Goal: Check status: Check status

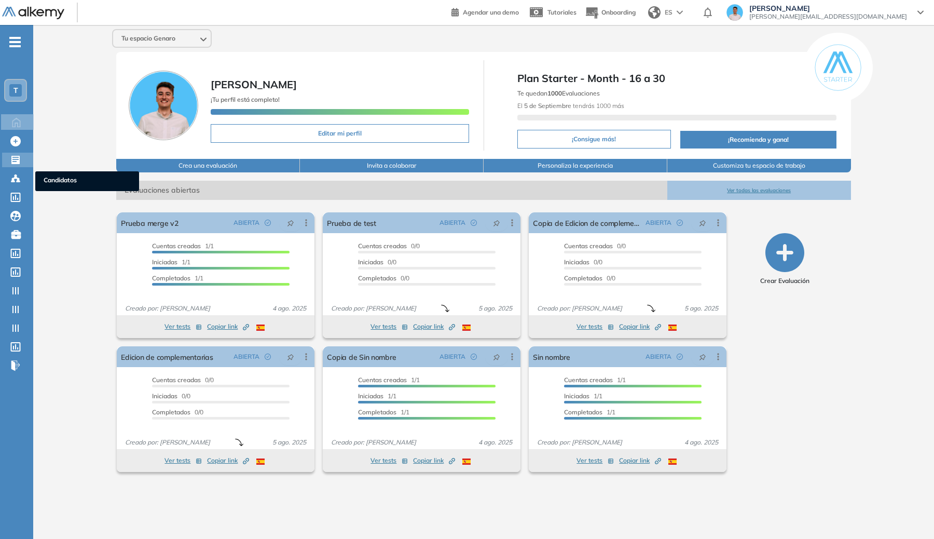
click at [17, 166] on div "Evaluaciones Evaluaciones" at bounding box center [17, 160] width 31 height 15
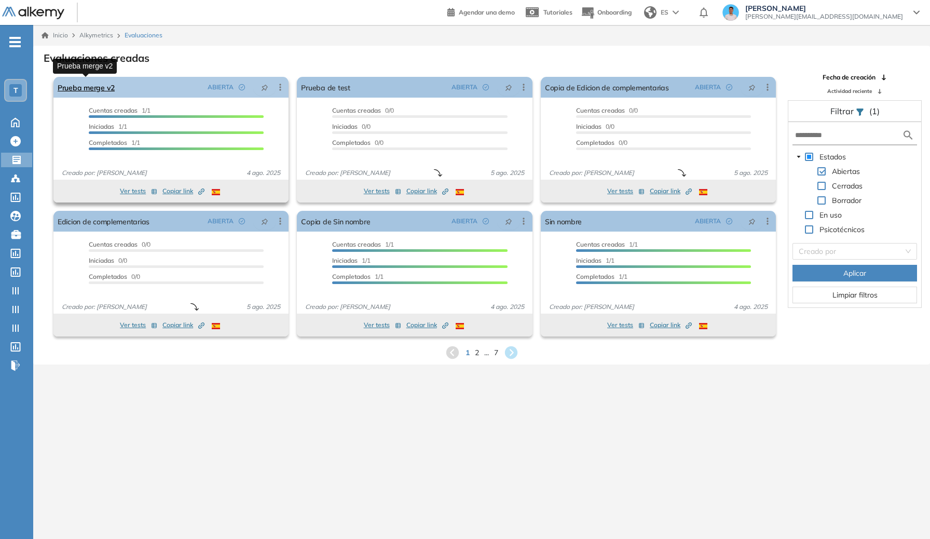
click at [112, 92] on link "Prueba merge v2" at bounding box center [86, 87] width 57 height 21
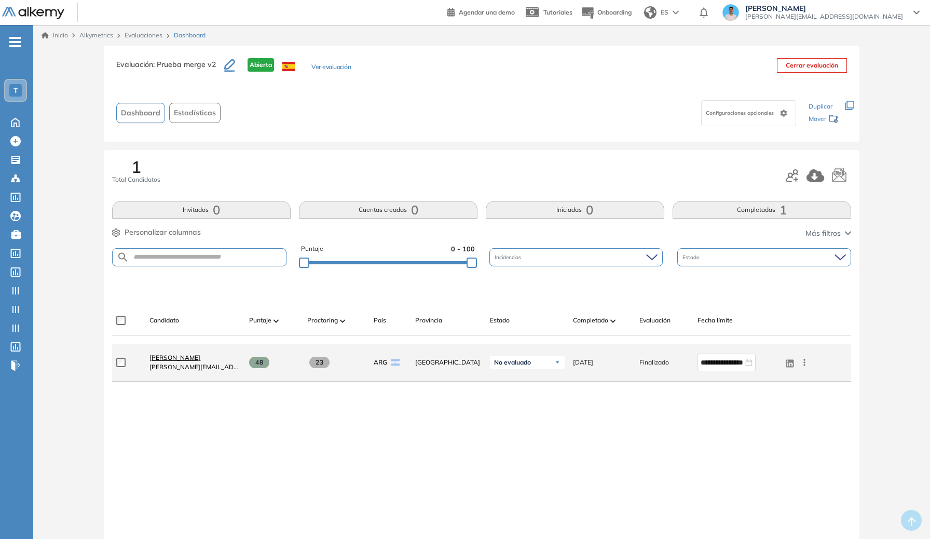
click at [192, 361] on span "[PERSON_NAME]" at bounding box center [175, 358] width 51 height 8
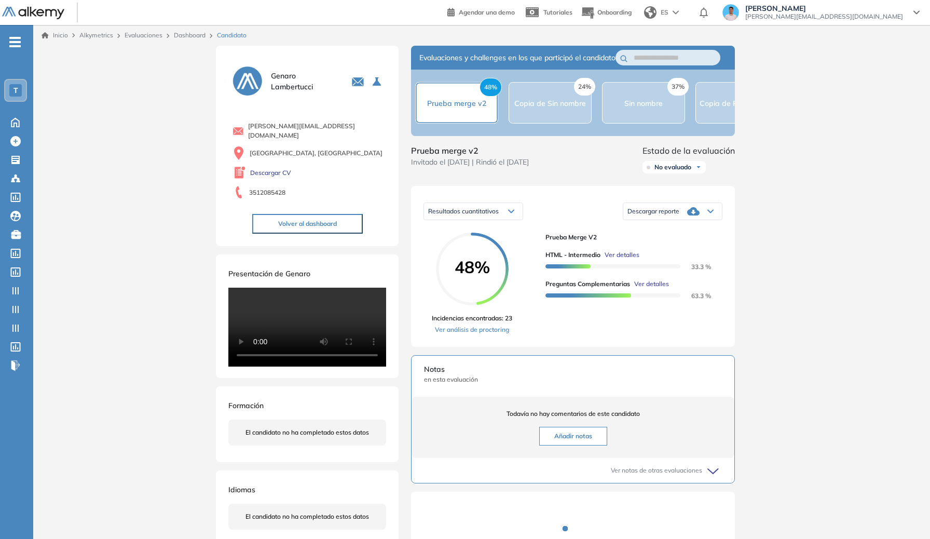
click at [485, 220] on div "Resultados cuantitativos" at bounding box center [473, 211] width 99 height 17
click at [484, 215] on span "Resultados cuantitativos" at bounding box center [463, 211] width 71 height 8
click at [548, 119] on div "24% Copia de Sin nombre" at bounding box center [550, 103] width 83 height 42
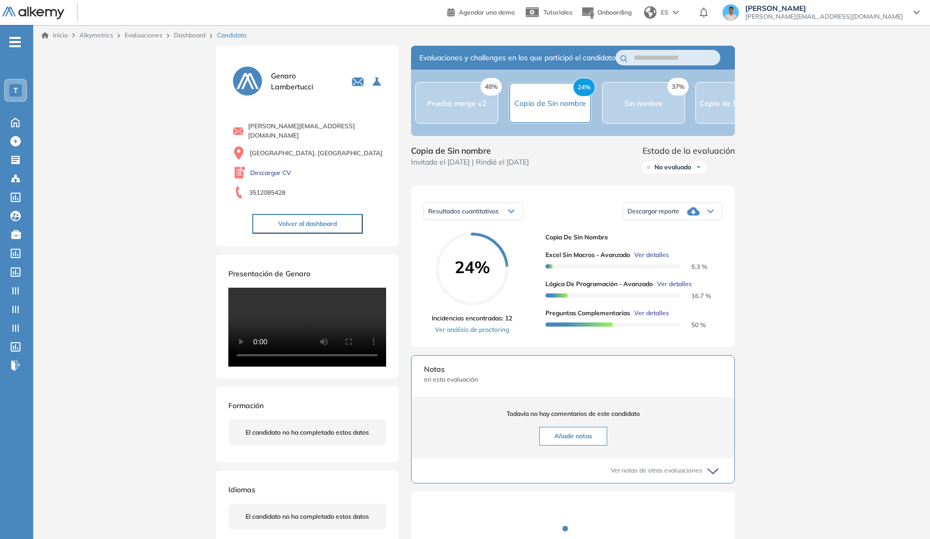
click at [510, 215] on div "Resultados cuantitativos" at bounding box center [473, 211] width 99 height 17
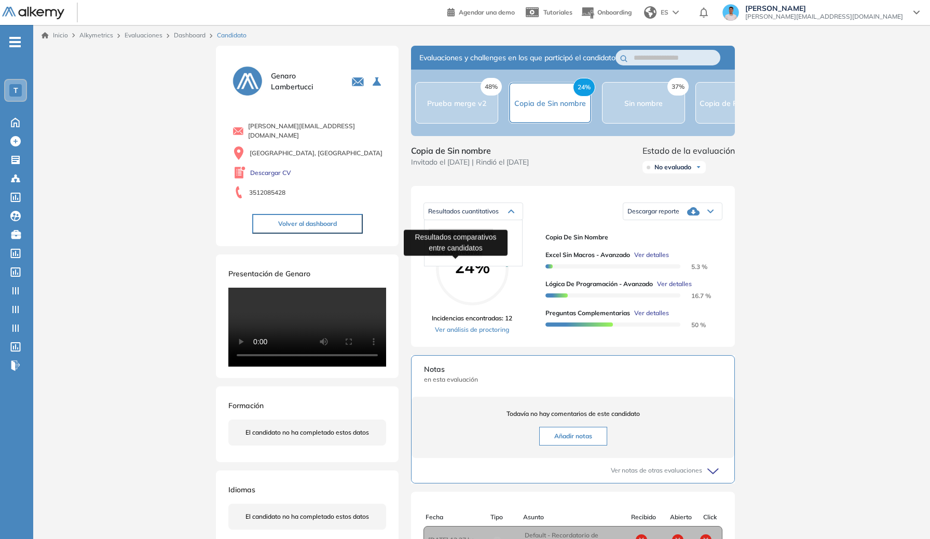
click at [471, 256] on span "Resultados relativos" at bounding box center [455, 252] width 53 height 8
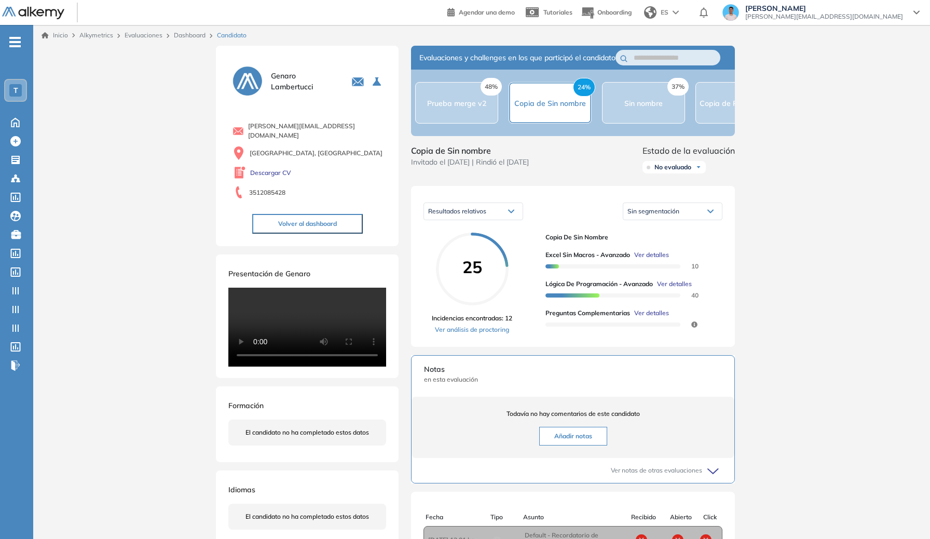
click at [188, 33] on link "Dashboard" at bounding box center [190, 35] width 32 height 8
